Goal: Information Seeking & Learning: Check status

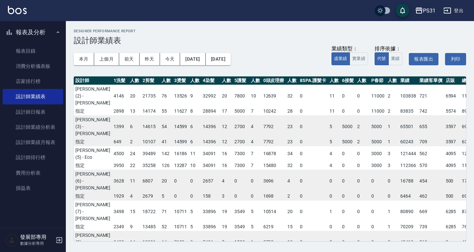
scroll to position [1, 44]
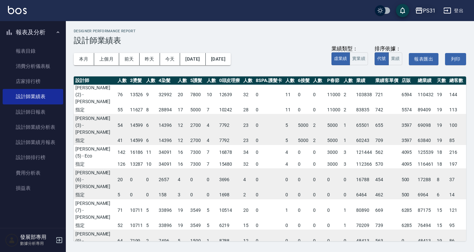
click at [425, 10] on div "PS31" at bounding box center [429, 11] width 13 height 8
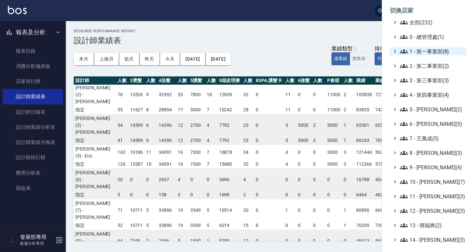
click at [426, 53] on span "1 - 第一事業部(8)" at bounding box center [432, 51] width 64 height 8
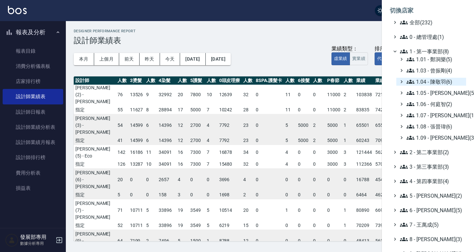
click at [435, 81] on span "1.04 - 陳敬羽(6)" at bounding box center [435, 82] width 57 height 8
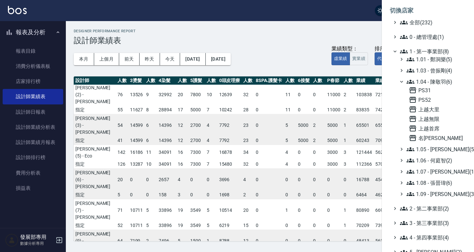
click at [435, 81] on span "1.04 - 陳敬羽(6)" at bounding box center [435, 82] width 57 height 8
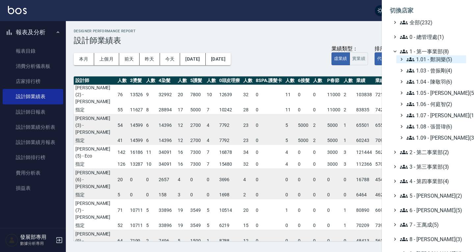
click at [431, 61] on span "1.01 - 鄭洞樂(5)" at bounding box center [435, 59] width 57 height 8
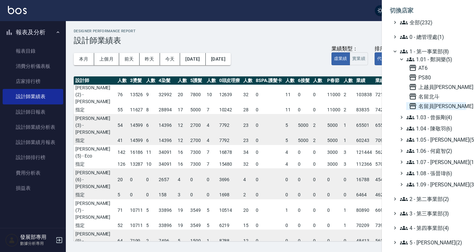
click at [439, 102] on span "名留員林中正" at bounding box center [436, 106] width 55 height 8
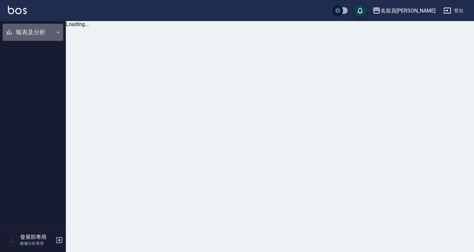
click at [35, 36] on button "報表及分析" at bounding box center [33, 32] width 61 height 17
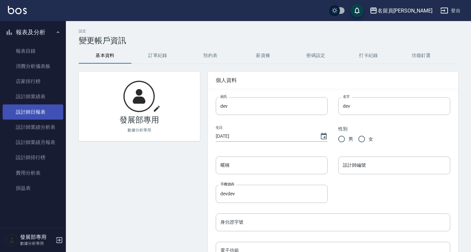
click at [30, 109] on link "設計師日報表" at bounding box center [33, 111] width 61 height 15
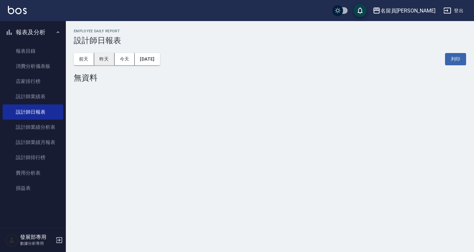
click at [101, 60] on button "昨天" at bounding box center [104, 59] width 20 height 12
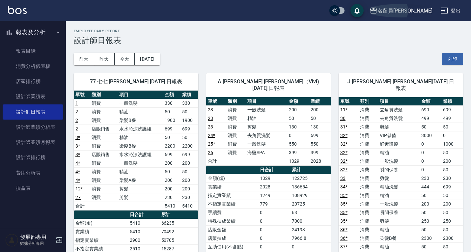
click at [377, 9] on icon "button" at bounding box center [374, 11] width 8 height 8
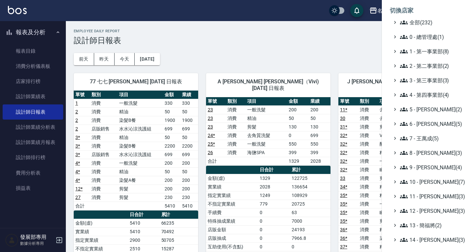
click at [357, 45] on div at bounding box center [237, 126] width 474 height 252
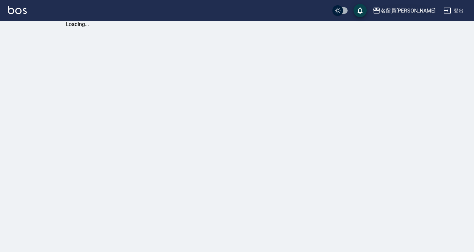
click at [419, 8] on div "名留員[PERSON_NAME]" at bounding box center [408, 11] width 55 height 8
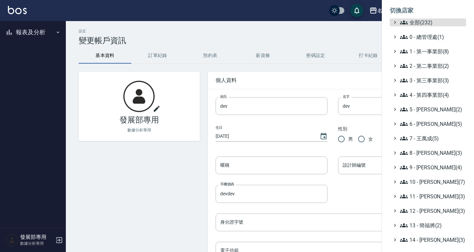
click at [432, 86] on ul "全部(232) 0 - 總管理處(1) 1 - 第一事業部(8) 2 - 第二事業部(2) 3 - 第三事業部(3) 4 - 第四事業部(4) 5 - [PE…" at bounding box center [428, 181] width 76 height 327
click at [431, 82] on span "3 - 第三事業部(3)" at bounding box center [432, 80] width 64 height 8
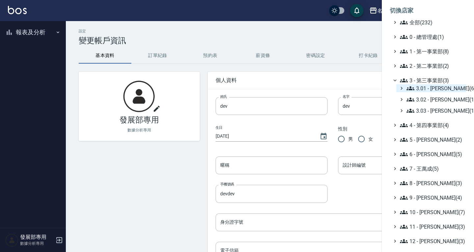
click at [429, 89] on span "3.01 - 蔡承翰(6)" at bounding box center [435, 88] width 57 height 8
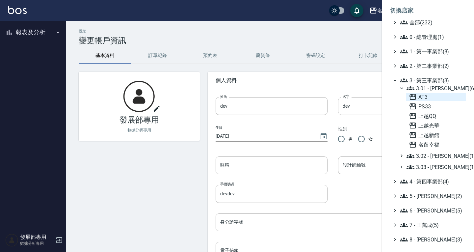
click at [428, 96] on span "AT3" at bounding box center [436, 97] width 55 height 8
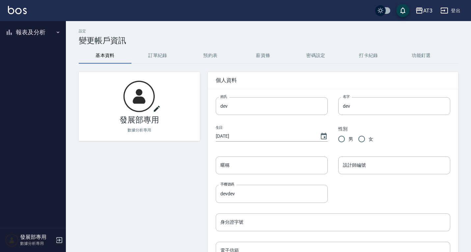
drag, startPoint x: 36, startPoint y: 37, endPoint x: 42, endPoint y: 55, distance: 19.0
click at [35, 37] on button "報表及分析" at bounding box center [33, 32] width 61 height 17
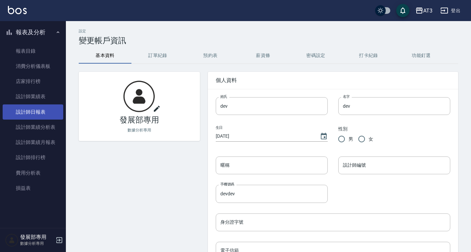
click at [41, 108] on link "設計師日報表" at bounding box center [33, 111] width 61 height 15
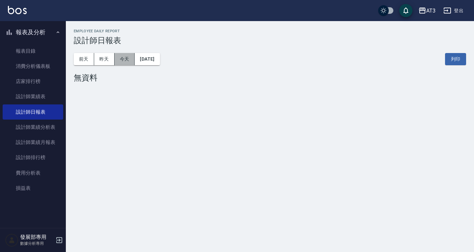
click at [123, 55] on button "今天" at bounding box center [125, 59] width 20 height 12
click at [106, 62] on button "昨天" at bounding box center [104, 59] width 20 height 12
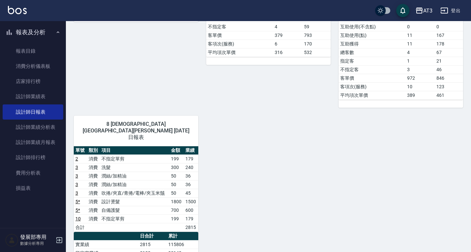
scroll to position [296, 0]
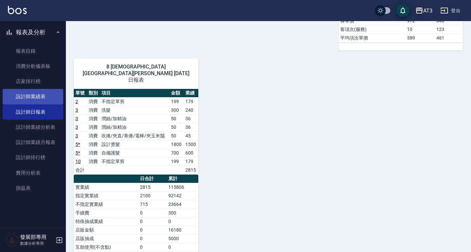
click at [43, 92] on link "設計師業績表" at bounding box center [33, 96] width 61 height 15
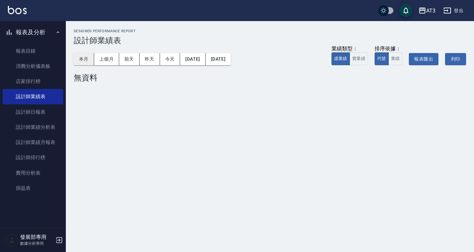
click at [80, 65] on button "本月" at bounding box center [84, 59] width 20 height 12
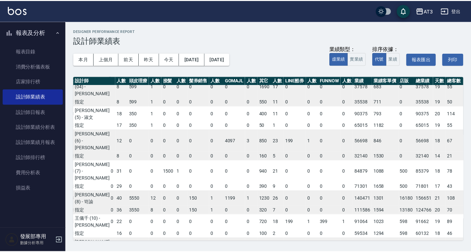
scroll to position [26, 133]
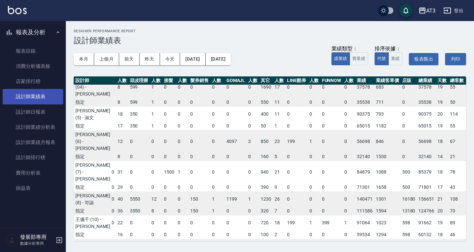
drag, startPoint x: 53, startPoint y: 106, endPoint x: 55, endPoint y: 100, distance: 6.2
click at [53, 106] on link "設計師日報表" at bounding box center [33, 111] width 61 height 15
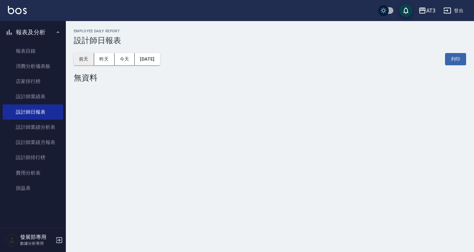
click at [80, 59] on button "前天" at bounding box center [84, 59] width 20 height 12
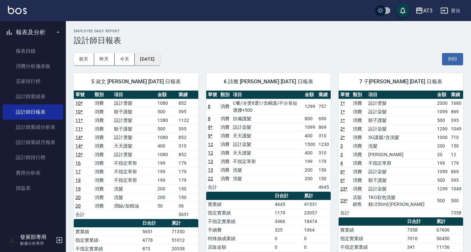
click at [159, 59] on button "2025/08/24" at bounding box center [147, 59] width 25 height 12
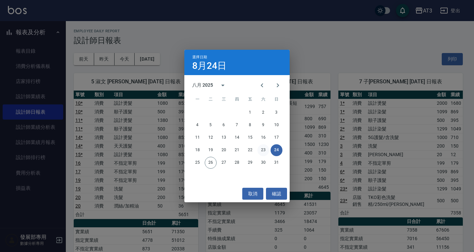
click at [262, 149] on button "23" at bounding box center [264, 150] width 12 height 12
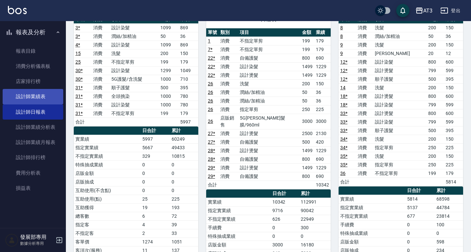
scroll to position [374, 0]
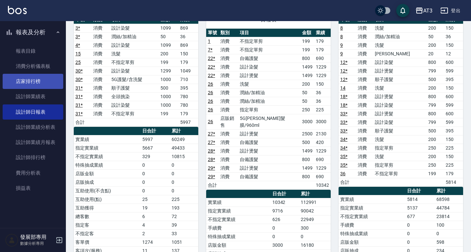
click at [40, 93] on link "設計師業績表" at bounding box center [33, 96] width 61 height 15
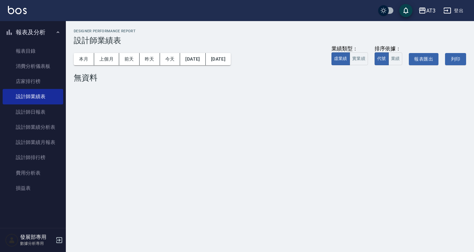
click at [92, 53] on div "本月 上個月 前天 昨天 今天 2025/08/26 2025/08/26 業績類型： 虛業績 實業績 排序依據： 代號 業績 報表匯出 列印" at bounding box center [270, 59] width 393 height 28
click at [91, 54] on button "本月" at bounding box center [84, 59] width 20 height 12
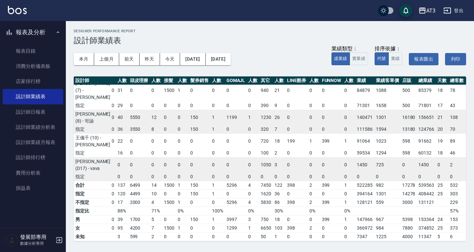
scroll to position [133, 133]
click at [427, 8] on div "AT3" at bounding box center [431, 11] width 9 height 8
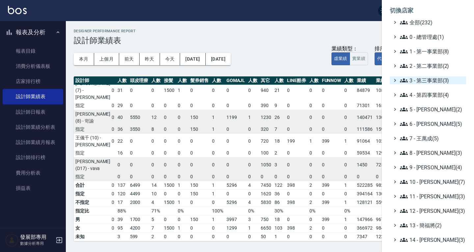
click at [429, 83] on span "3 - 第三事業部(3)" at bounding box center [432, 80] width 64 height 8
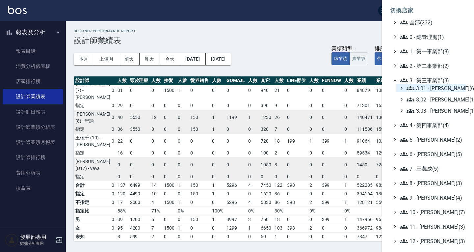
click at [428, 90] on span "3.01 - 蔡承翰(6)" at bounding box center [435, 88] width 57 height 8
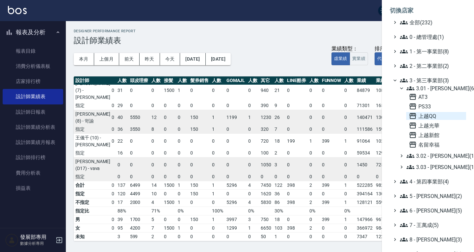
click at [431, 118] on span "上越QQ" at bounding box center [436, 116] width 55 height 8
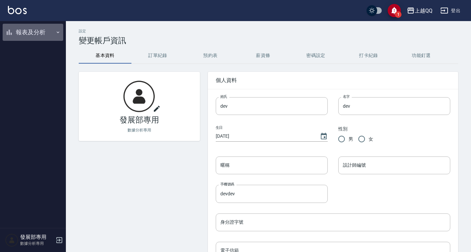
click at [33, 34] on button "報表及分析" at bounding box center [33, 32] width 61 height 17
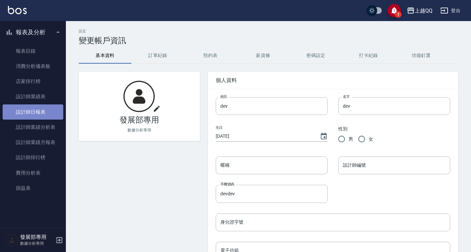
click at [36, 108] on link "設計師日報表" at bounding box center [33, 111] width 61 height 15
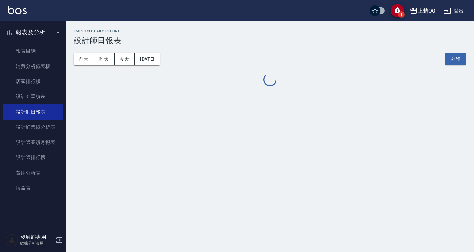
click at [102, 53] on div "[DATE] [DATE] [DATE] [DATE] 列印" at bounding box center [270, 59] width 393 height 28
click at [104, 56] on button "昨天" at bounding box center [104, 59] width 20 height 12
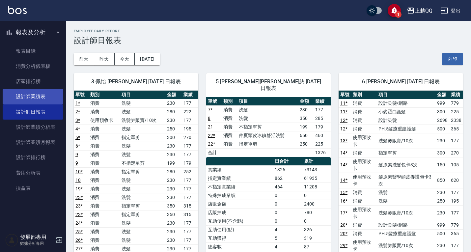
click at [39, 98] on link "設計師業績表" at bounding box center [33, 96] width 61 height 15
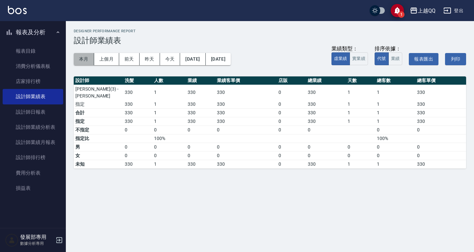
click at [83, 62] on button "本月" at bounding box center [84, 59] width 20 height 12
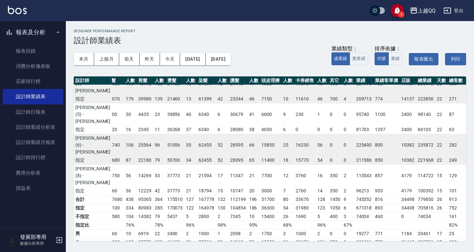
scroll to position [29, 7]
click at [103, 61] on button "上個月" at bounding box center [106, 59] width 25 height 12
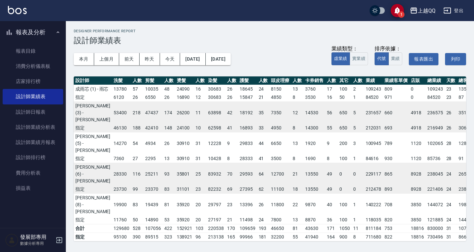
scroll to position [0, 10]
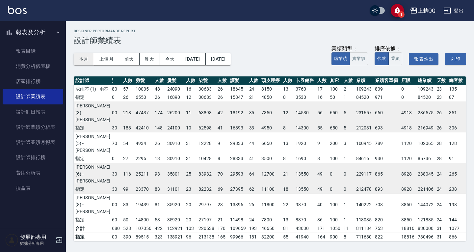
click at [82, 61] on button "本月" at bounding box center [84, 59] width 20 height 12
